Goal: Transaction & Acquisition: Purchase product/service

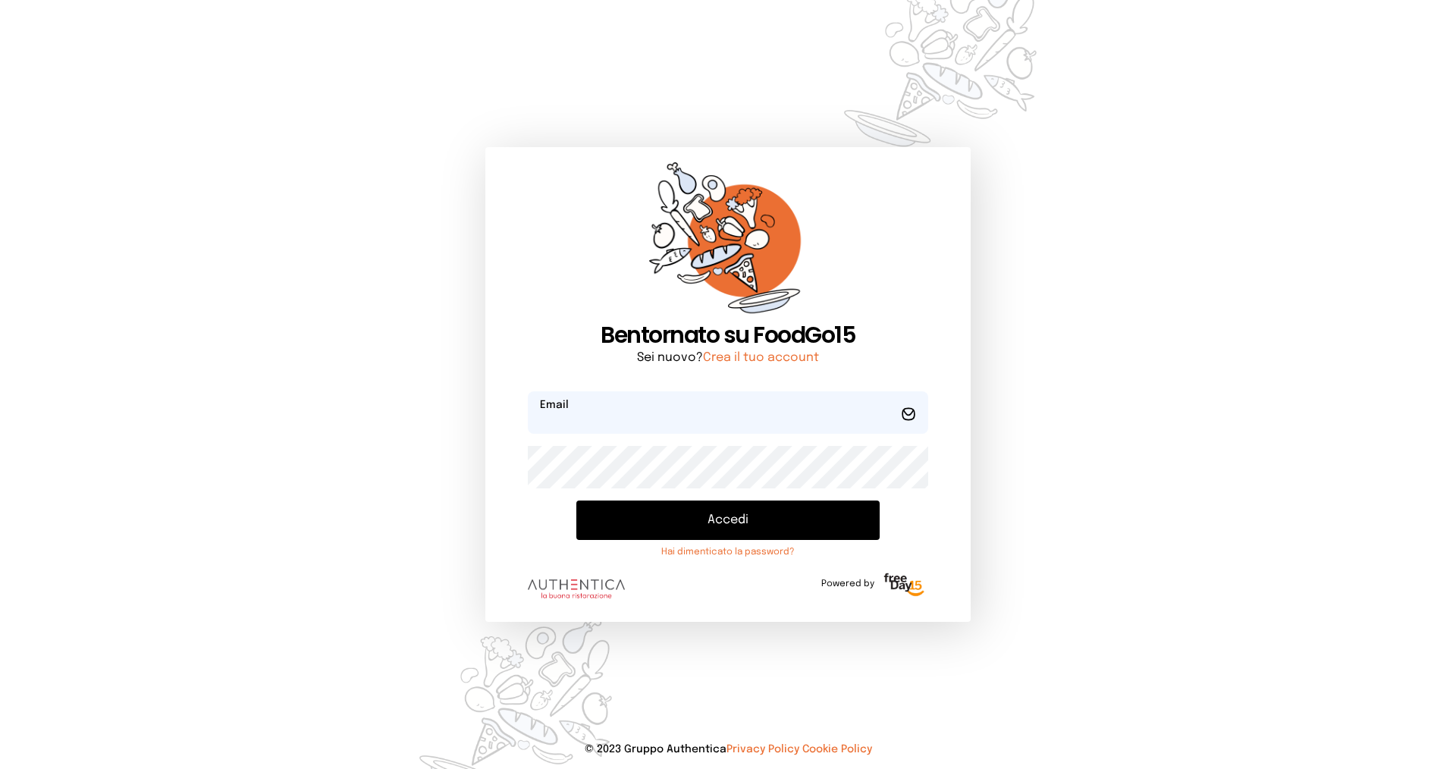
type input "**********"
click at [653, 521] on button "Accedi" at bounding box center [728, 520] width 303 height 39
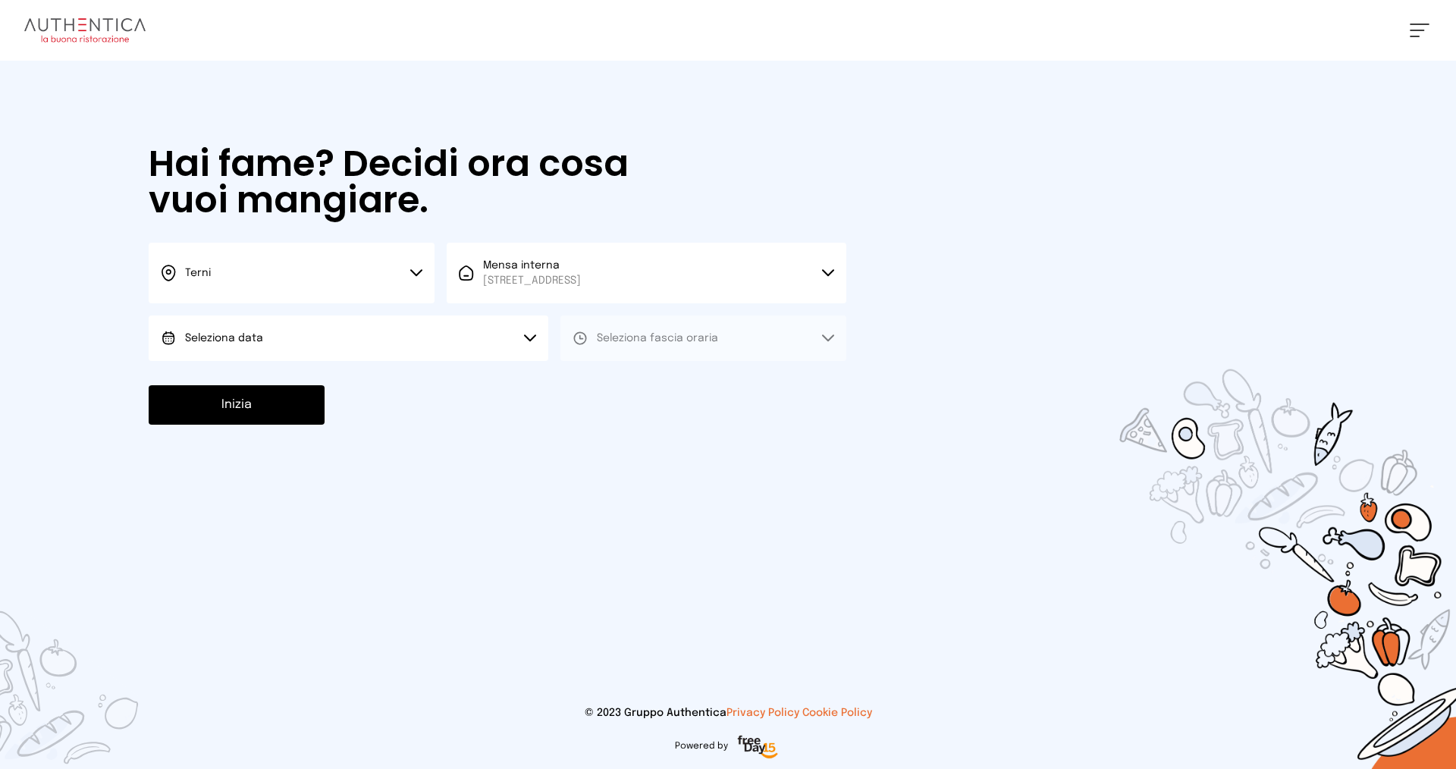
click at [324, 281] on button "Terni" at bounding box center [292, 273] width 286 height 61
click at [310, 328] on li "Terni" at bounding box center [292, 323] width 286 height 41
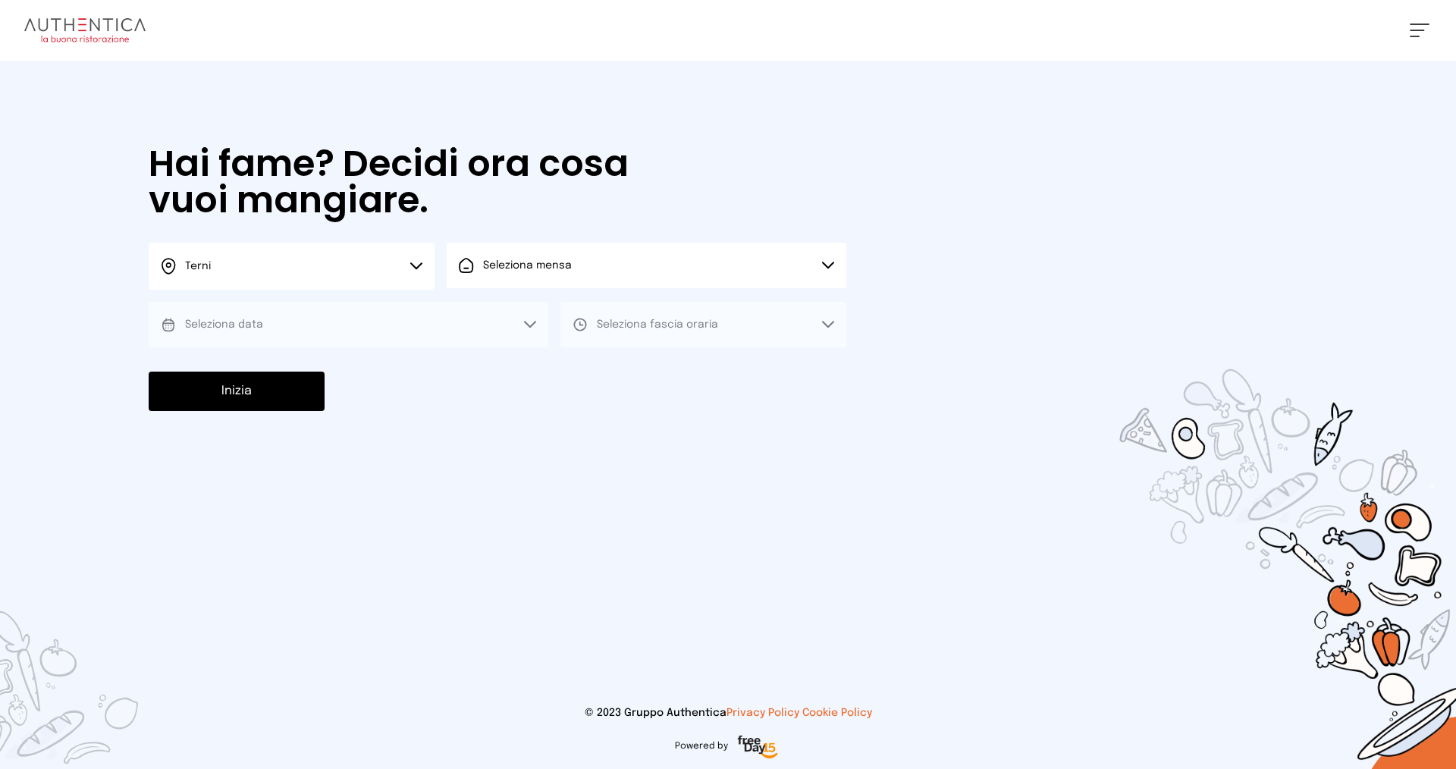
click at [583, 266] on button "Seleziona mensa" at bounding box center [647, 266] width 400 height 46
click at [581, 311] on span "Mensa interna" at bounding box center [532, 307] width 98 height 15
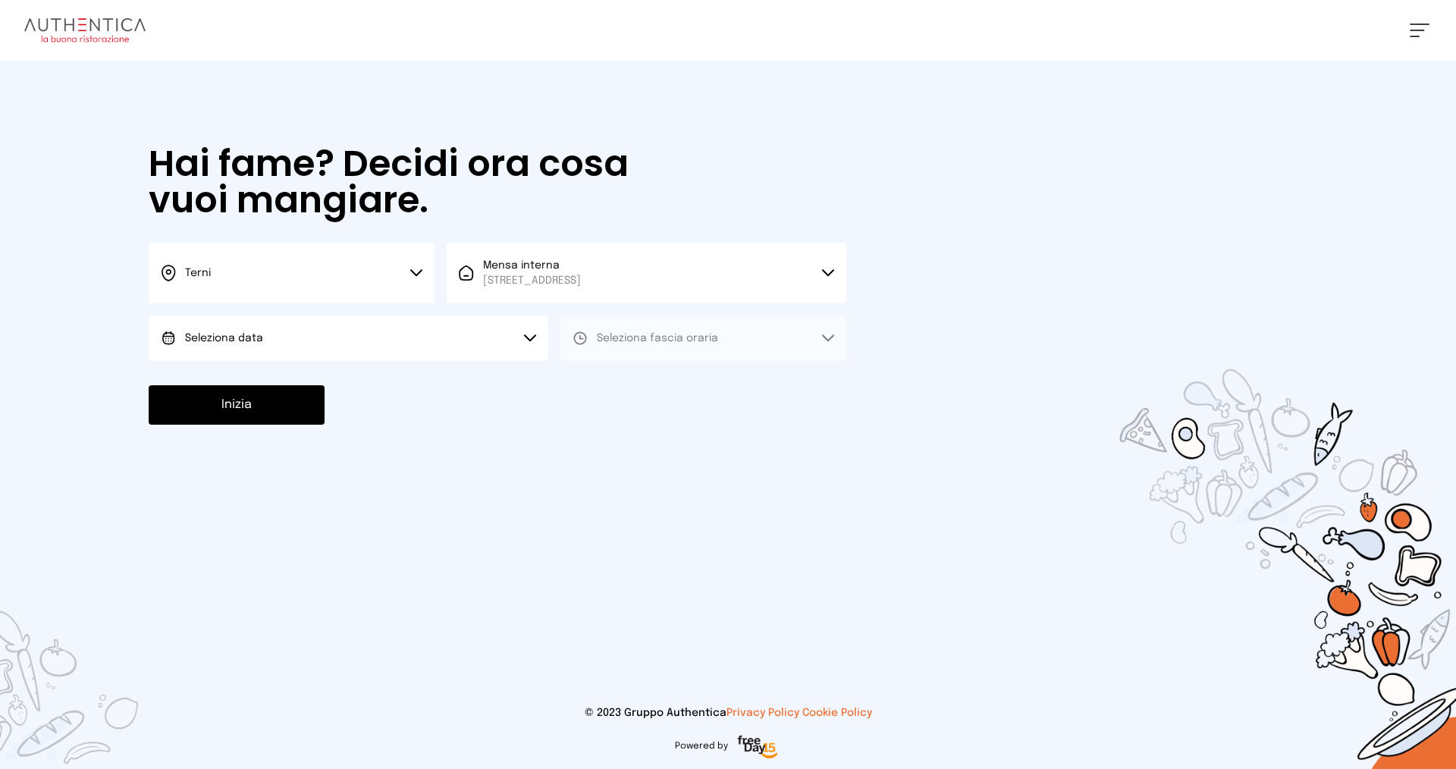
click at [287, 338] on button "Seleziona data" at bounding box center [349, 339] width 400 height 46
click at [291, 385] on li "[DATE], [DATE]" at bounding box center [349, 380] width 400 height 39
click at [617, 344] on span "Seleziona fascia oraria" at bounding box center [657, 338] width 121 height 15
click at [614, 382] on span "Pranzo" at bounding box center [615, 380] width 36 height 15
click at [260, 416] on button "Inizia" at bounding box center [237, 404] width 176 height 39
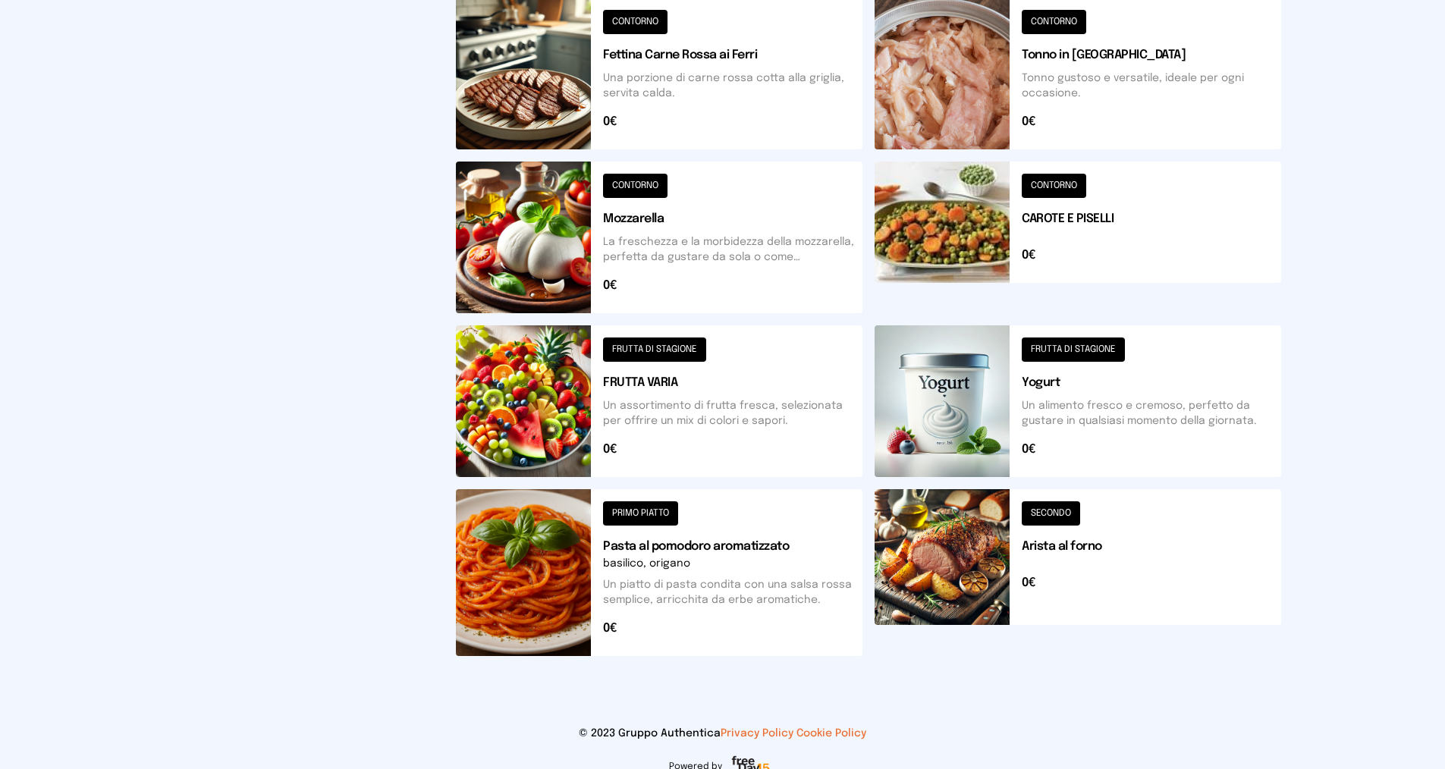
scroll to position [502, 0]
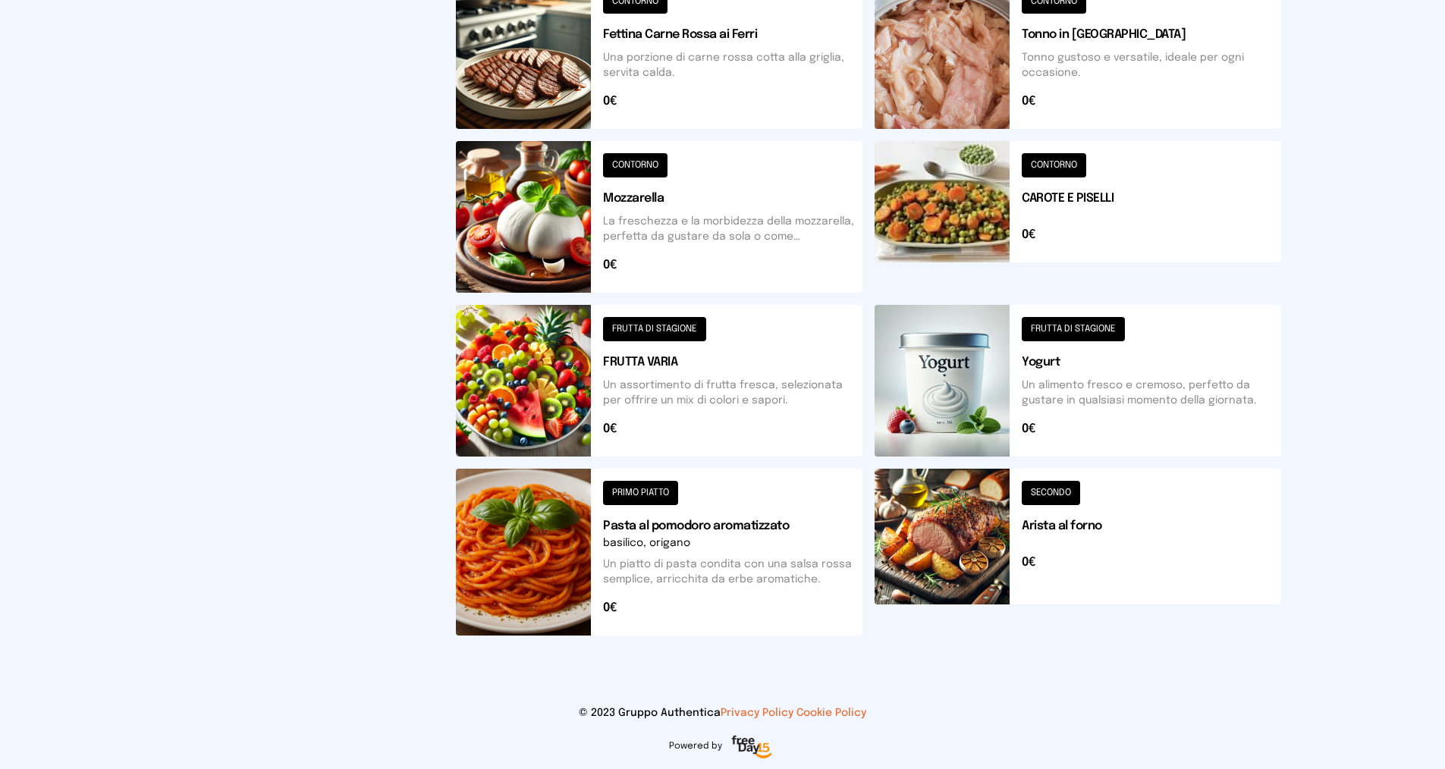
click at [680, 328] on button at bounding box center [659, 381] width 407 height 152
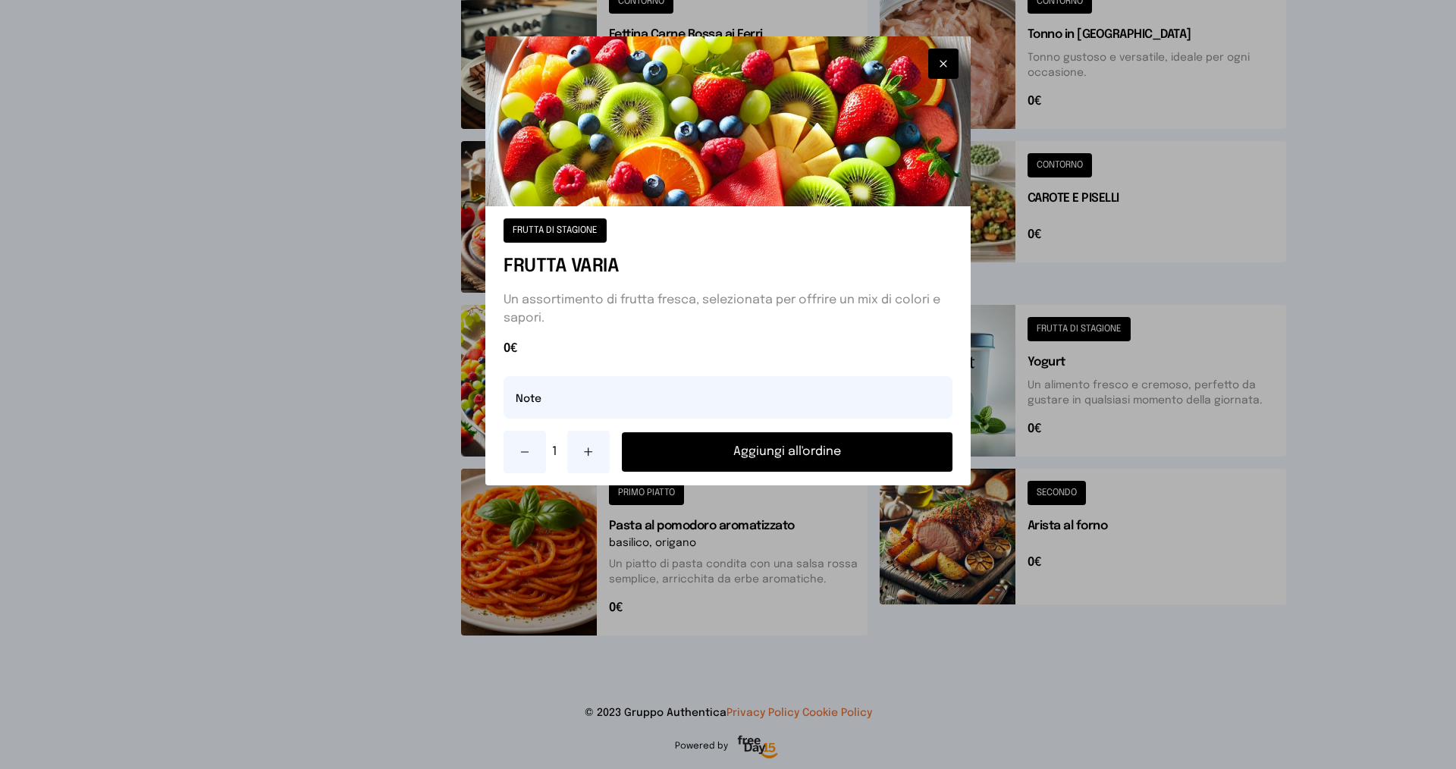
click at [899, 453] on button "Aggiungi all'ordine" at bounding box center [787, 451] width 331 height 39
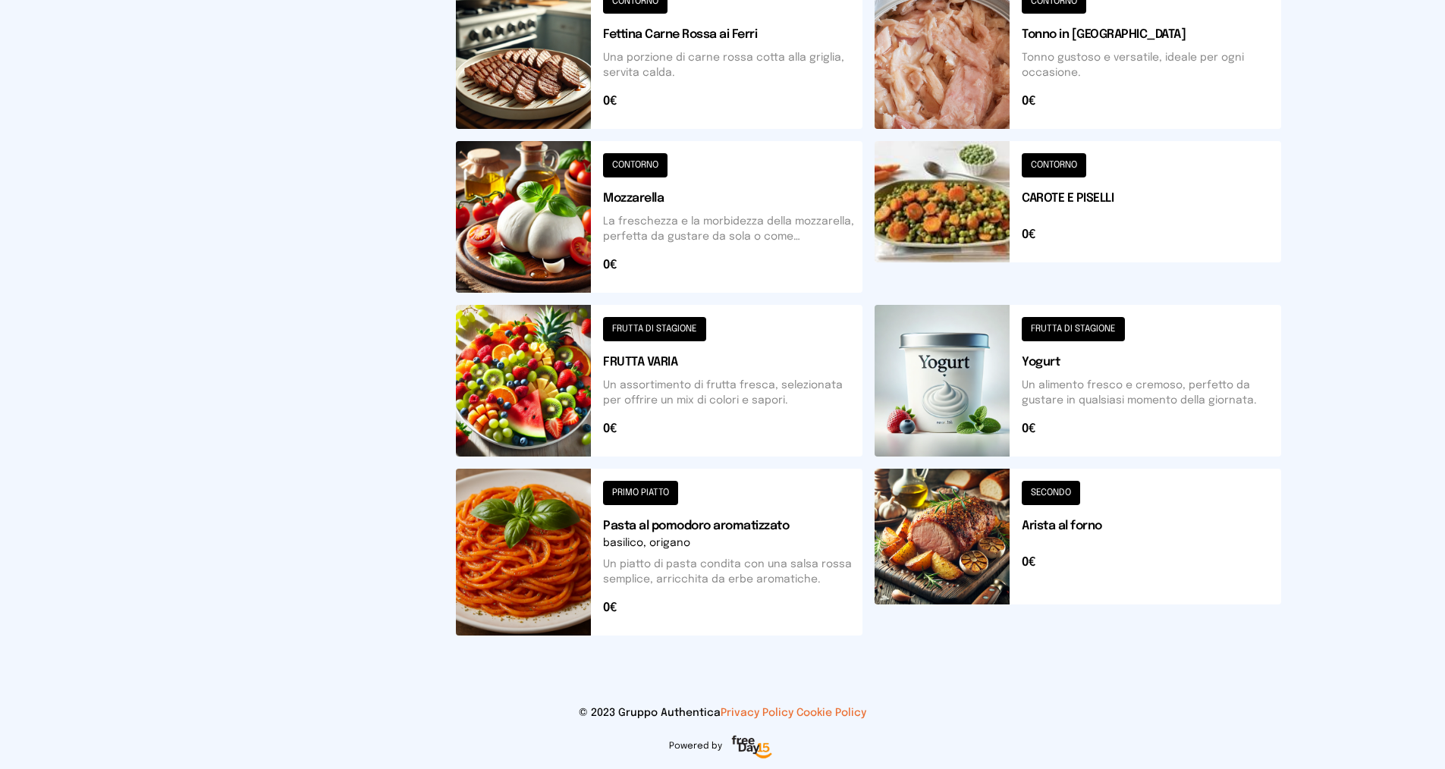
click at [1055, 159] on button at bounding box center [1078, 217] width 407 height 152
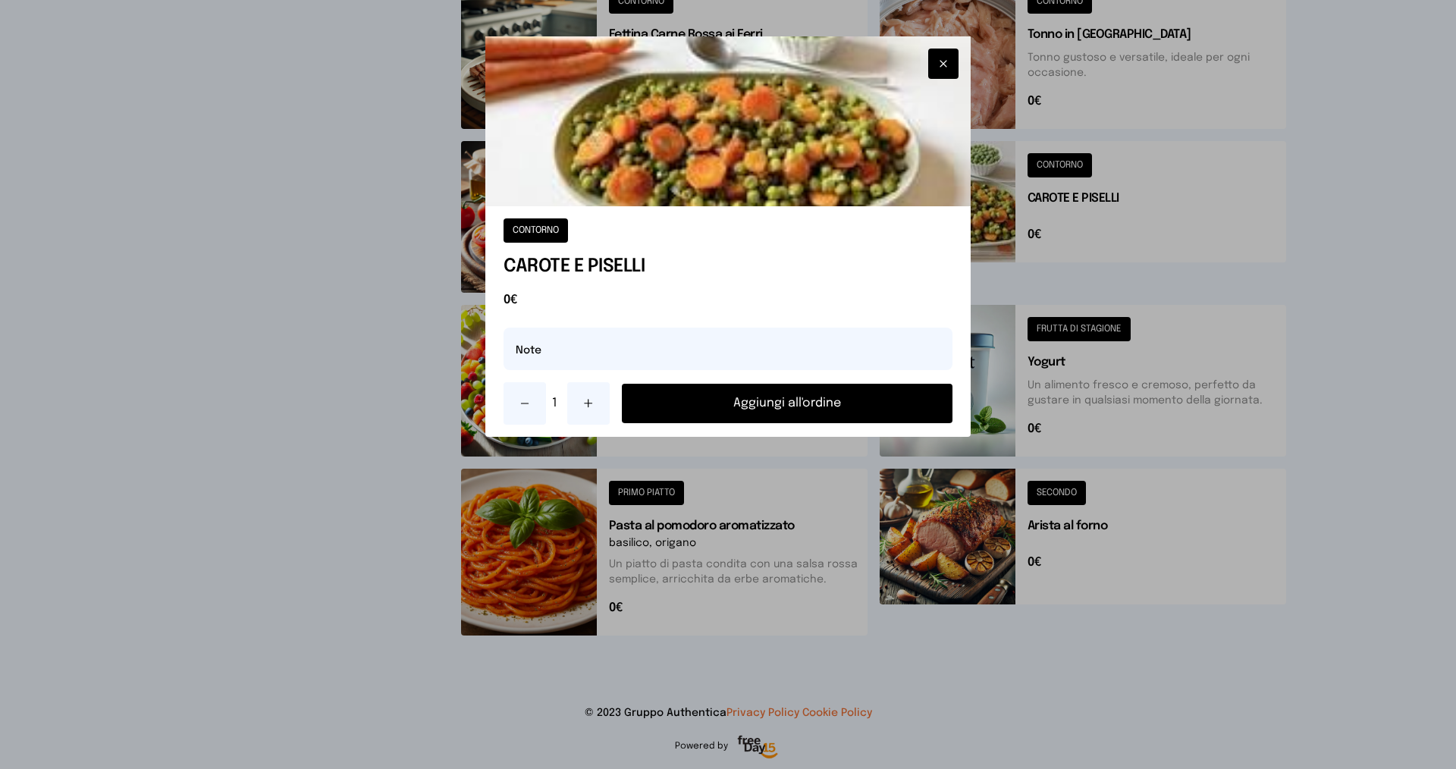
click at [875, 407] on button "Aggiungi all'ordine" at bounding box center [787, 403] width 331 height 39
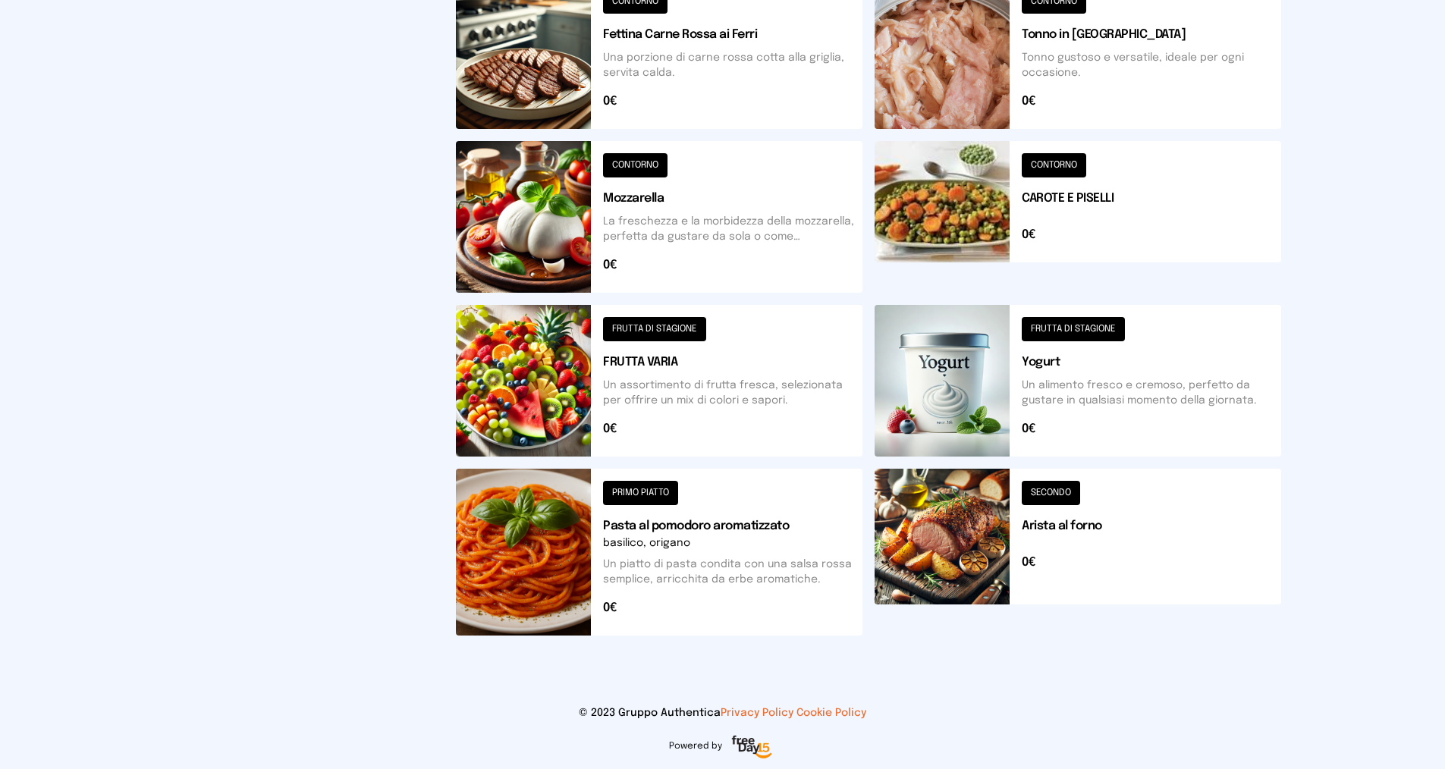
click at [614, 493] on button at bounding box center [659, 552] width 407 height 167
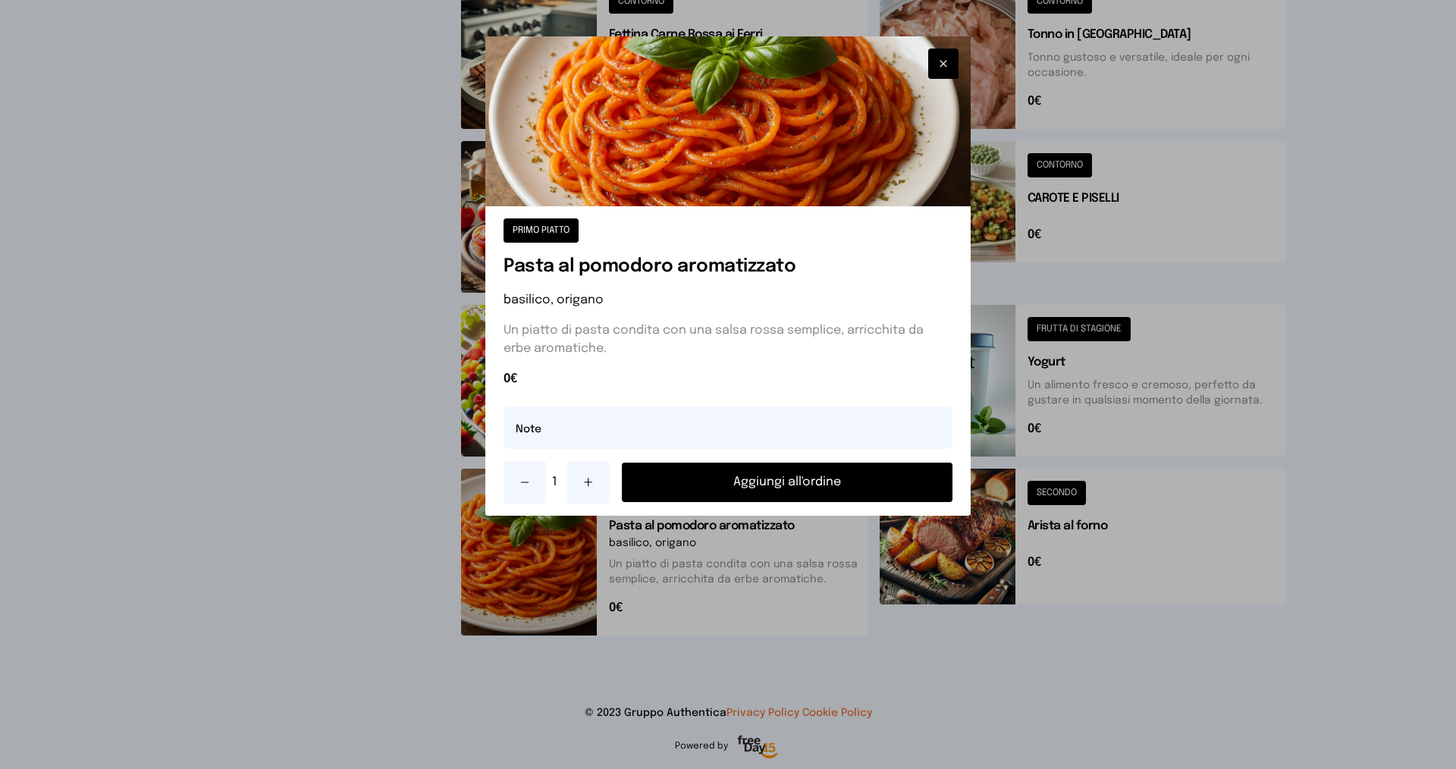
click at [723, 477] on button "Aggiungi all'ordine" at bounding box center [787, 482] width 331 height 39
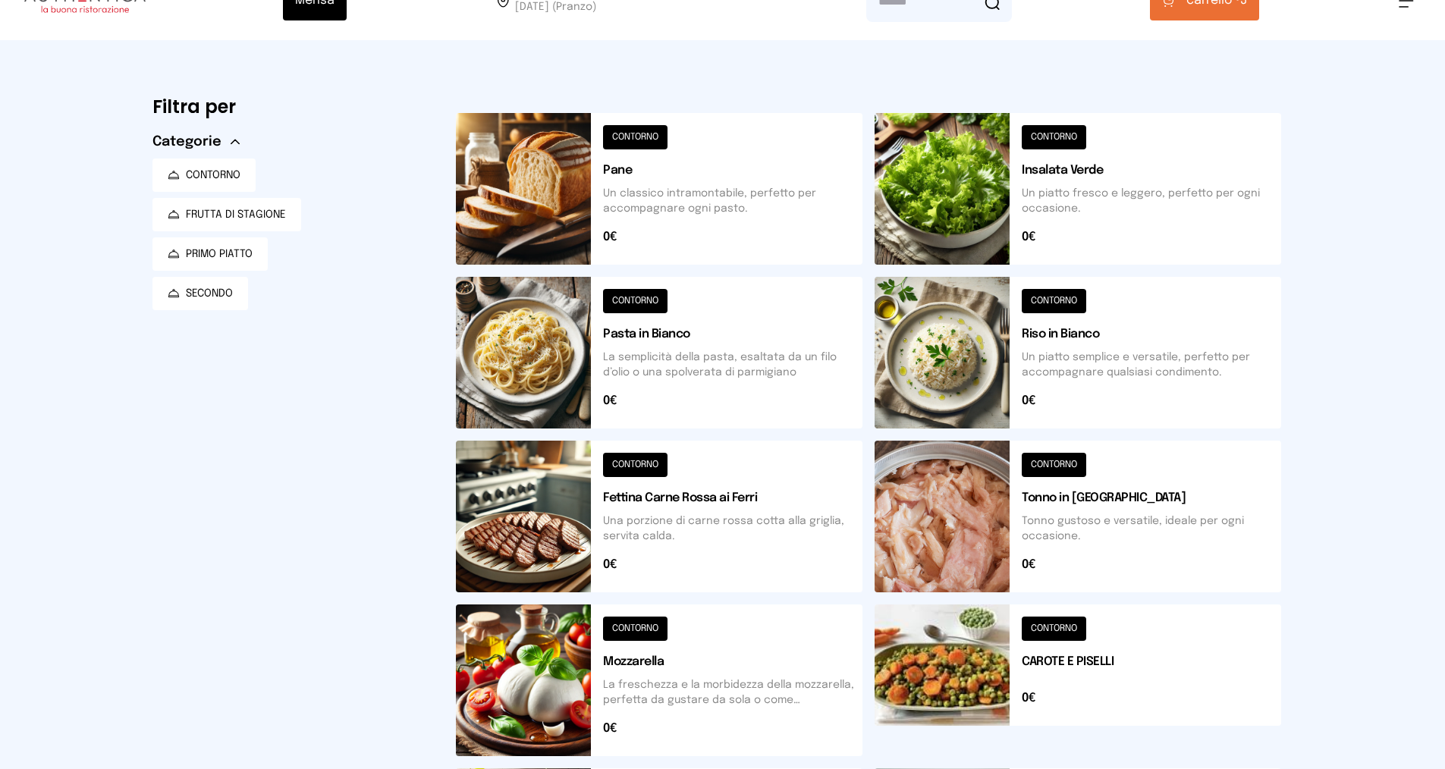
scroll to position [0, 0]
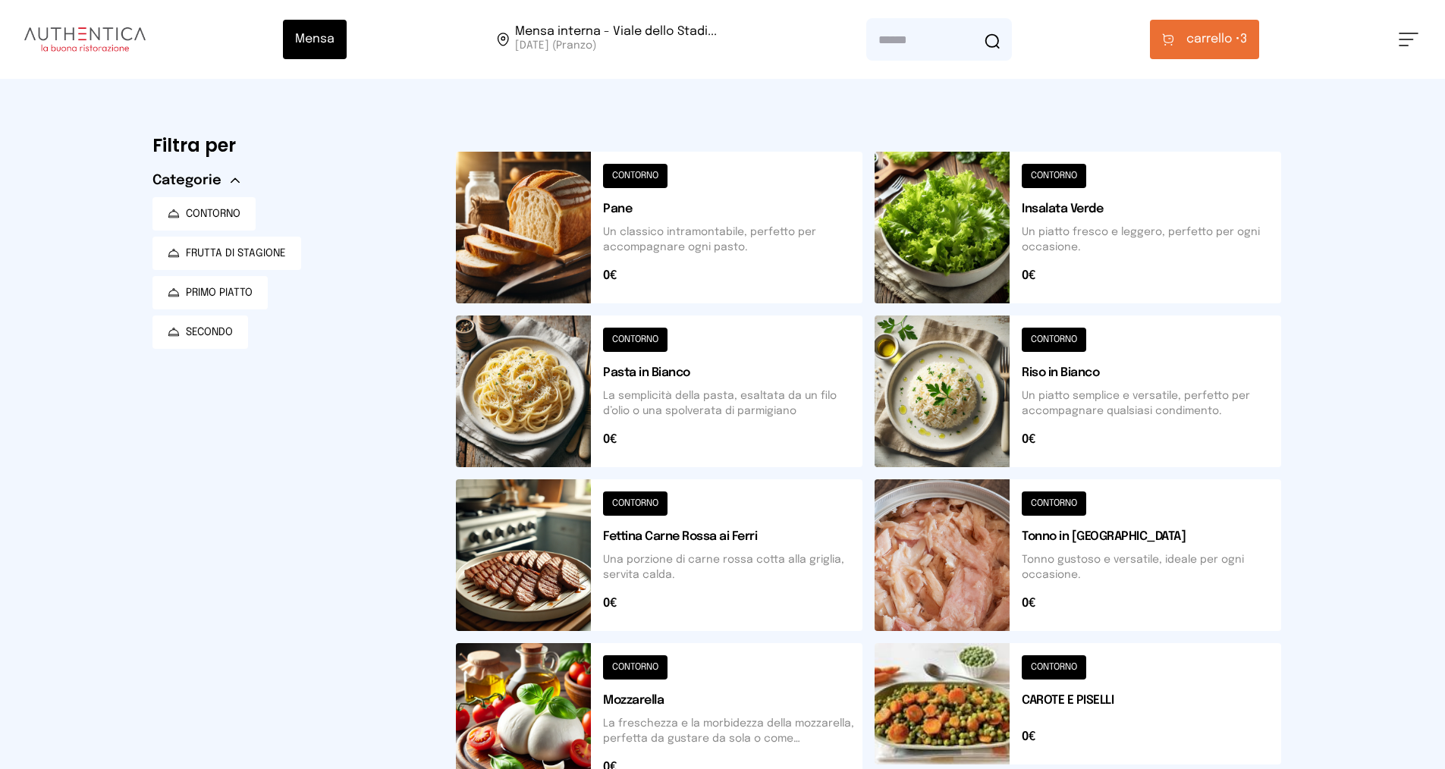
click at [1229, 39] on span "carrello •" at bounding box center [1213, 39] width 54 height 18
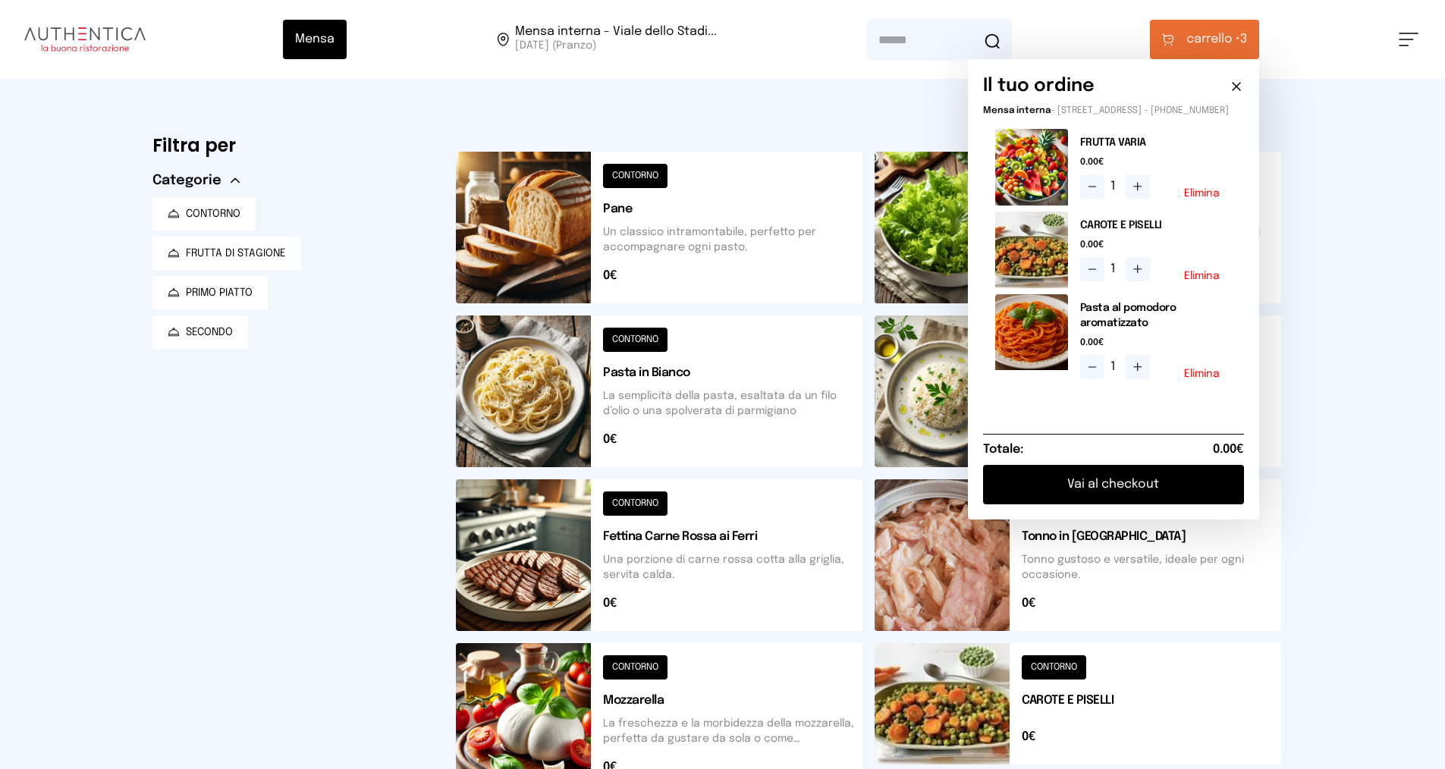
click at [1145, 492] on button "Vai al checkout" at bounding box center [1113, 484] width 261 height 39
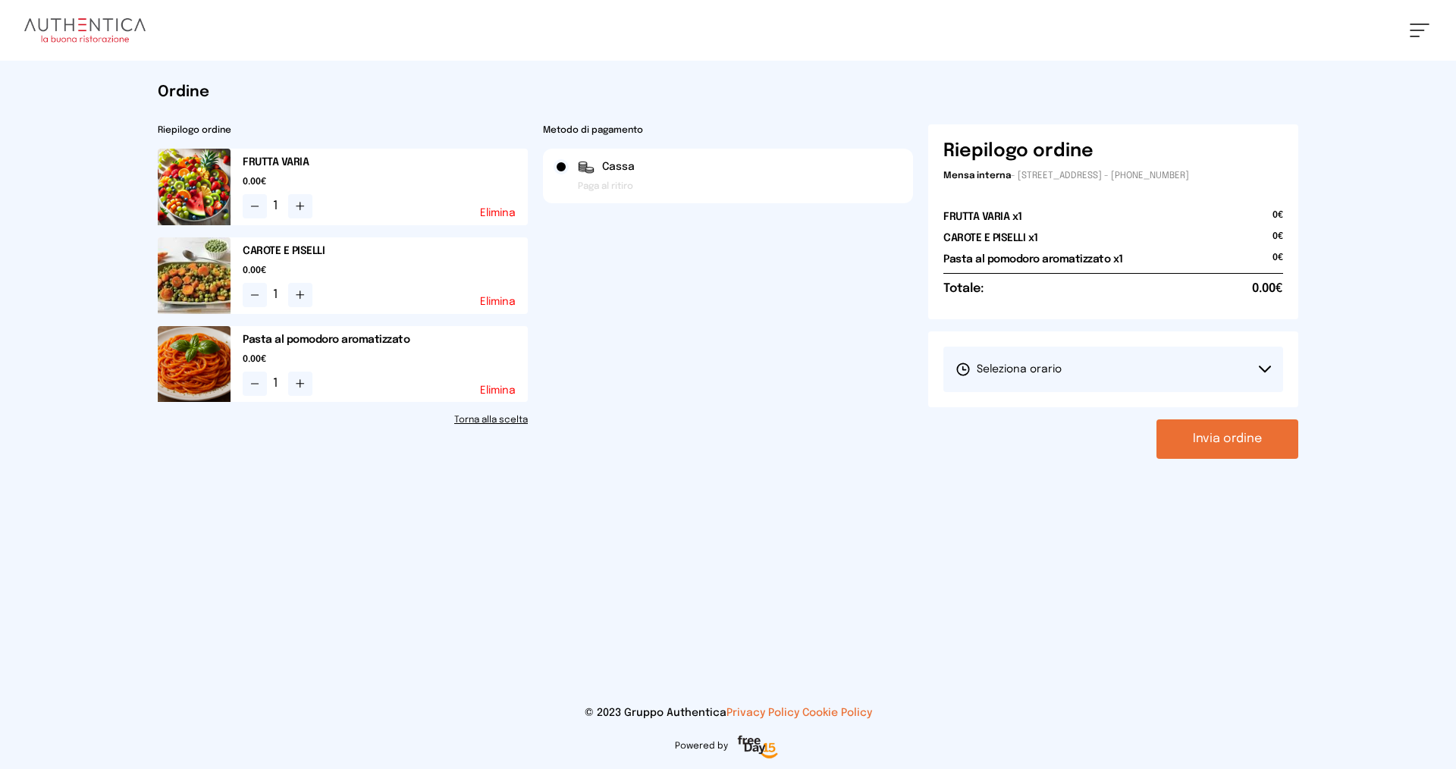
click at [1029, 366] on span "Seleziona orario" at bounding box center [1009, 369] width 106 height 15
click at [1044, 410] on span "1° Turno (13:00 - 15:00)" at bounding box center [1013, 411] width 115 height 15
click at [1212, 444] on button "Invia ordine" at bounding box center [1228, 438] width 142 height 39
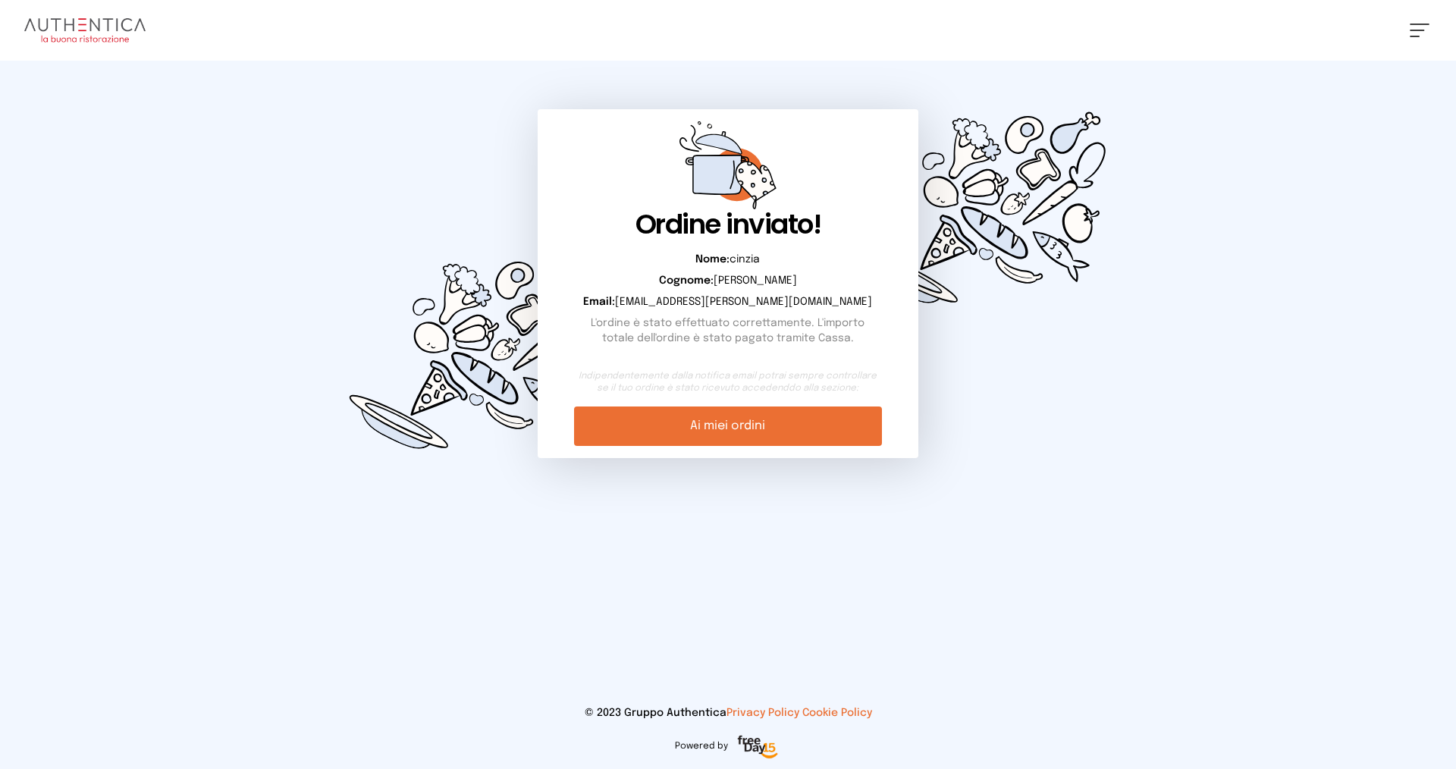
click at [826, 430] on link "Ai miei ordini" at bounding box center [727, 426] width 307 height 39
